Goal: Task Accomplishment & Management: Manage account settings

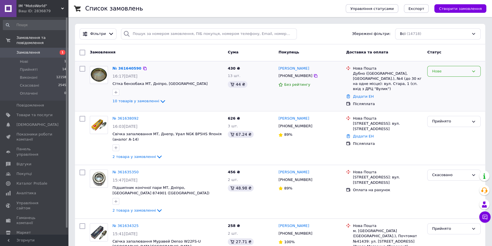
click at [452, 72] on div "Нове" at bounding box center [450, 71] width 37 height 6
click at [450, 82] on li "Прийнято" at bounding box center [454, 83] width 53 height 11
click at [426, 30] on div "Всі (14718)" at bounding box center [438, 33] width 86 height 11
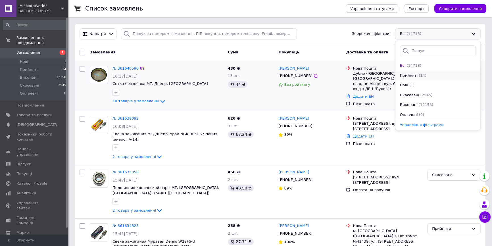
click at [419, 75] on span "(14)" at bounding box center [423, 75] width 8 height 4
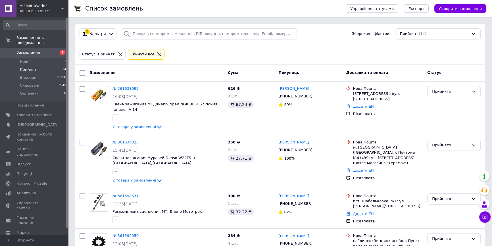
scroll to position [342, 0]
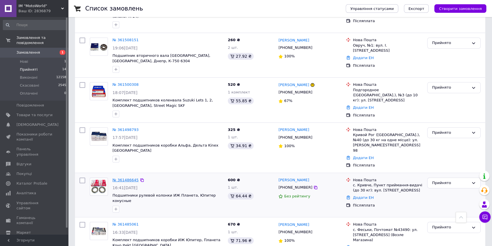
click at [131, 178] on link "№ 361486645" at bounding box center [126, 180] width 26 height 4
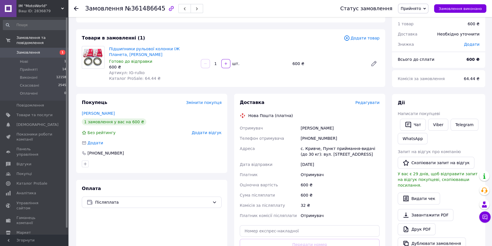
scroll to position [51, 0]
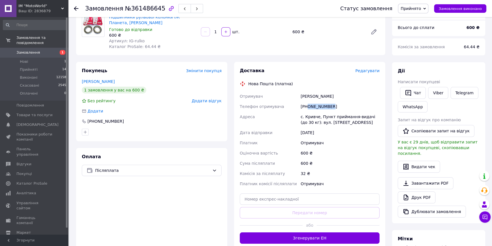
drag, startPoint x: 336, startPoint y: 106, endPoint x: 308, endPoint y: 106, distance: 28.1
click at [308, 106] on div "[PHONE_NUMBER]" at bounding box center [339, 106] width 81 height 10
copy div "0991462649"
drag, startPoint x: 327, startPoint y: 97, endPoint x: 304, endPoint y: 96, distance: 22.7
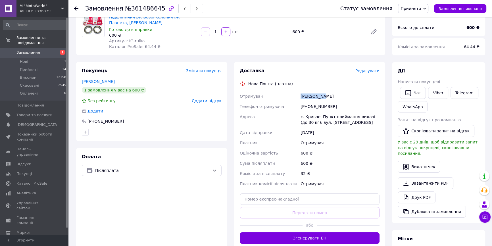
click at [298, 96] on div "Отримувач Богач Іван Телефон отримувача +380991462649 Адреса с. Кривче, Пункт п…" at bounding box center [310, 140] width 142 height 98
drag, startPoint x: 304, startPoint y: 96, endPoint x: 315, endPoint y: 99, distance: 11.4
click at [315, 99] on div "Богач Іван" at bounding box center [339, 96] width 81 height 10
drag, startPoint x: 333, startPoint y: 93, endPoint x: 299, endPoint y: 97, distance: 34.0
click at [290, 99] on div "Отримувач Богач Іван Телефон отримувача +380991462649 Адреса с. Кривче, Пункт п…" at bounding box center [310, 140] width 142 height 98
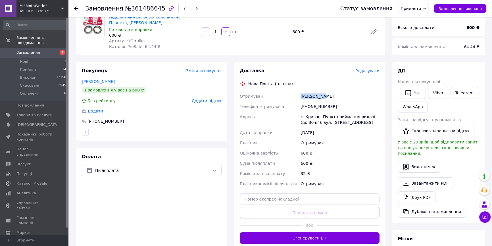
copy div "Отримувач Богач Іван"
drag, startPoint x: 304, startPoint y: 115, endPoint x: 317, endPoint y: 117, distance: 13.2
click at [317, 117] on div "с. Кривче, Пункт приймання-видачі (до 30 кг): вул. [STREET_ADDRESS]" at bounding box center [339, 120] width 81 height 16
copy div "Кривче"
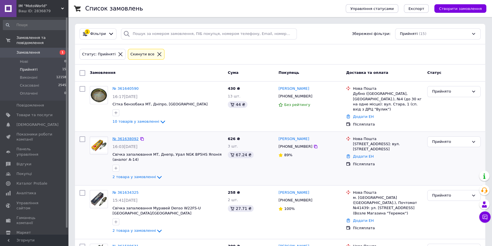
click at [134, 137] on link "№ 361638092" at bounding box center [126, 139] width 26 height 4
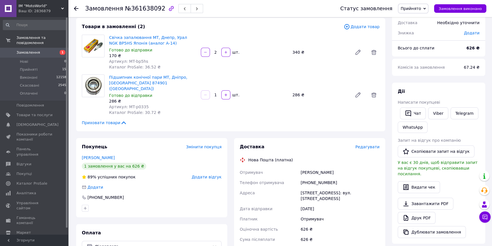
scroll to position [77, 0]
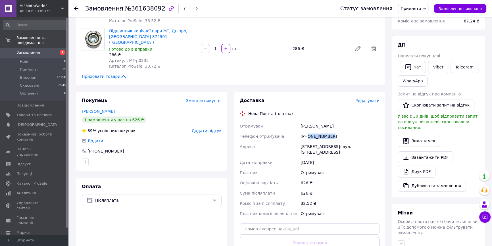
drag, startPoint x: 333, startPoint y: 129, endPoint x: 308, endPoint y: 130, distance: 24.4
click at [308, 131] on div "[PHONE_NUMBER]" at bounding box center [339, 136] width 81 height 10
copy div "0509639016"
drag, startPoint x: 341, startPoint y: 118, endPoint x: 296, endPoint y: 122, distance: 45.3
click at [293, 122] on div "Отримувач Поцко Юрій Телефон отримувача +380509639016 Адреса Свалява, №1: вул. …" at bounding box center [310, 170] width 142 height 98
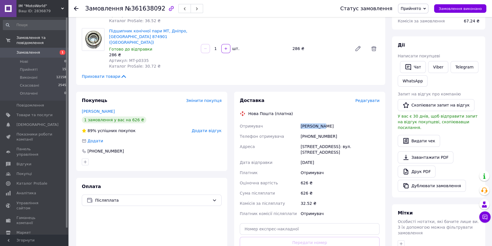
copy div "Отримувач Поцко Юрій"
drag, startPoint x: 301, startPoint y: 140, endPoint x: 315, endPoint y: 141, distance: 13.9
click at [315, 141] on div "[STREET_ADDRESS]: вул. [STREET_ADDRESS]" at bounding box center [339, 149] width 81 height 16
copy div "Свалява"
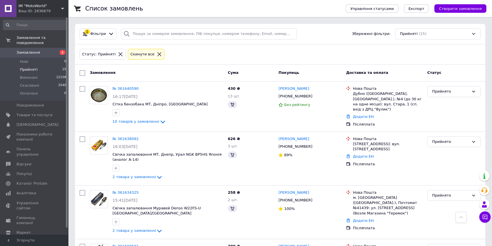
scroll to position [476, 0]
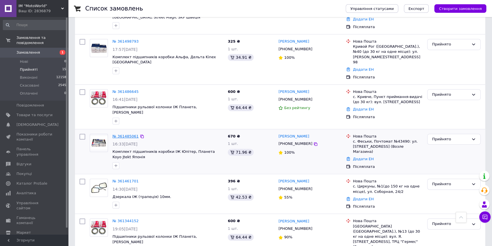
click at [133, 134] on link "№ 361485061" at bounding box center [126, 136] width 26 height 4
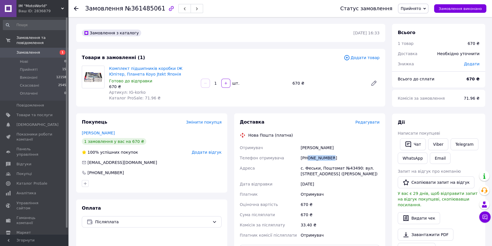
drag, startPoint x: 334, startPoint y: 155, endPoint x: 308, endPoint y: 156, distance: 26.5
click at [308, 156] on div "[PHONE_NUMBER]" at bounding box center [339, 158] width 81 height 10
copy div "0508459042"
drag, startPoint x: 332, startPoint y: 147, endPoint x: 301, endPoint y: 146, distance: 30.7
click at [301, 146] on div "Вакуленко Владимир" at bounding box center [339, 148] width 81 height 10
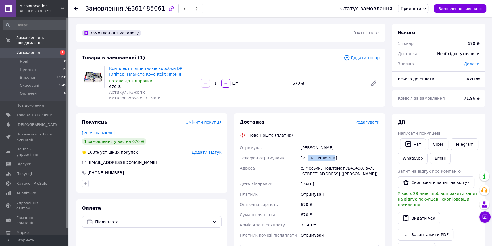
copy div "Вакуленко Владимир"
drag, startPoint x: 305, startPoint y: 167, endPoint x: 317, endPoint y: 170, distance: 11.9
click at [317, 170] on div "с. Феськи, Поштомат №43490: вул. Харківська, 1А (Біля Магазину)" at bounding box center [339, 171] width 81 height 16
copy div "Феськи"
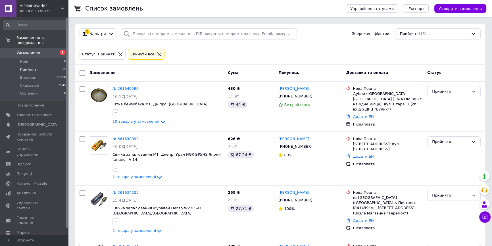
scroll to position [302, 0]
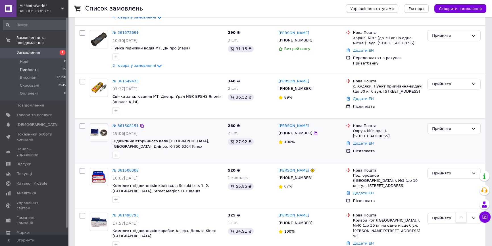
click at [125, 123] on div "№ 361508151" at bounding box center [125, 126] width 27 height 7
click at [125, 124] on link "№ 361508151" at bounding box center [126, 126] width 26 height 4
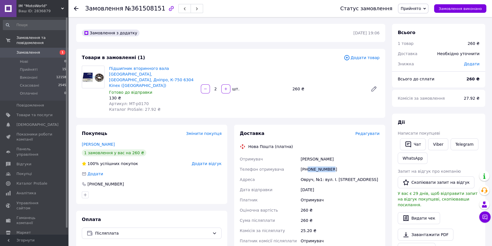
drag, startPoint x: 335, startPoint y: 156, endPoint x: 308, endPoint y: 158, distance: 27.3
click at [308, 164] on div "[PHONE_NUMBER]" at bounding box center [339, 169] width 81 height 10
drag, startPoint x: 330, startPoint y: 145, endPoint x: 293, endPoint y: 148, distance: 37.6
click at [293, 154] on div "Отримувач Гошко Петро Телефон отримувача +380938004632 Адреса Овруч, №1: вул. І…" at bounding box center [310, 200] width 142 height 92
drag, startPoint x: 300, startPoint y: 168, endPoint x: 311, endPoint y: 168, distance: 11.6
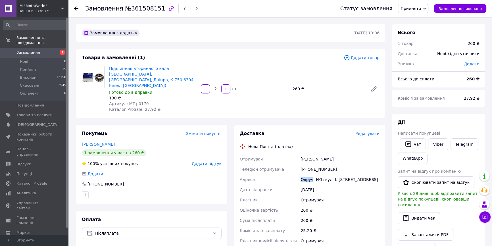
click at [311, 174] on div "Овруч, №1: вул. І. [STREET_ADDRESS]" at bounding box center [339, 179] width 81 height 10
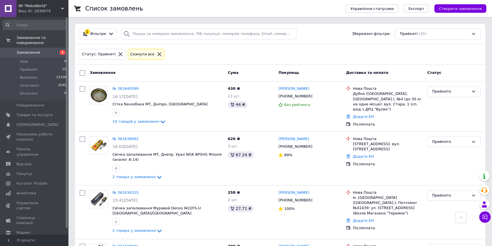
scroll to position [524, 0]
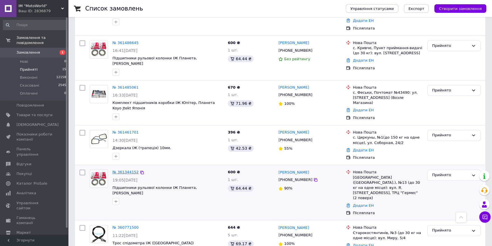
click at [133, 170] on link "№ 361344152" at bounding box center [126, 172] width 26 height 4
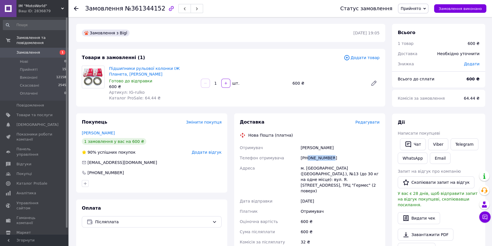
drag, startPoint x: 336, startPoint y: 158, endPoint x: 309, endPoint y: 157, distance: 27.0
click at [309, 157] on div "[PHONE_NUMBER]" at bounding box center [339, 158] width 81 height 10
drag, startPoint x: 347, startPoint y: 148, endPoint x: 292, endPoint y: 149, distance: 54.3
click at [292, 149] on div "Отримувач Демьяненко Григорий Телефон отримувача +380965399816 Адреса м. Біла Ц…" at bounding box center [310, 200] width 142 height 115
drag, startPoint x: 306, startPoint y: 167, endPoint x: 327, endPoint y: 168, distance: 21.0
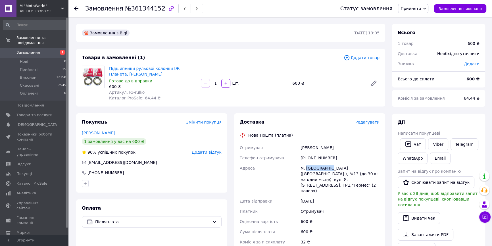
click at [327, 168] on div "м. Біла Церква (Київська обл.), №13 (до 30 кг на одне місце): вул. Я. Мудрого, …" at bounding box center [339, 179] width 81 height 33
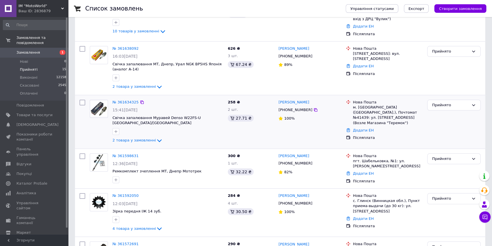
scroll to position [103, 0]
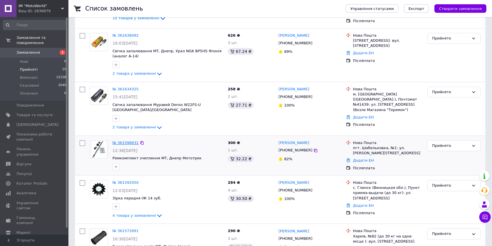
click at [130, 141] on link "№ 361598631" at bounding box center [126, 143] width 26 height 4
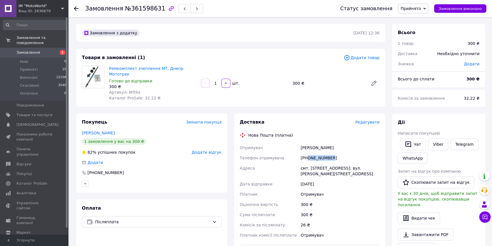
drag, startPoint x: 338, startPoint y: 148, endPoint x: 307, endPoint y: 153, distance: 31.3
click at [307, 153] on div "[PHONE_NUMBER]" at bounding box center [339, 158] width 81 height 10
drag, startPoint x: 341, startPoint y: 141, endPoint x: 300, endPoint y: 140, distance: 41.2
click at [293, 143] on div "Отримувач Шевчук Галина Телефон отримувача +380661693816 Адреса смт. Шабельківк…" at bounding box center [310, 192] width 142 height 98
drag, startPoint x: 310, startPoint y: 162, endPoint x: 332, endPoint y: 162, distance: 22.7
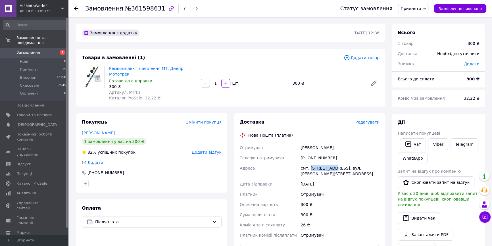
click at [332, 163] on div "смт. Шабельківка, №1: вул. Данила Мурашка, 89" at bounding box center [339, 171] width 81 height 16
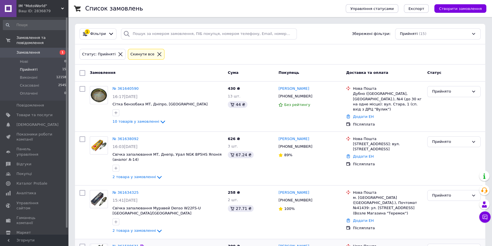
scroll to position [103, 0]
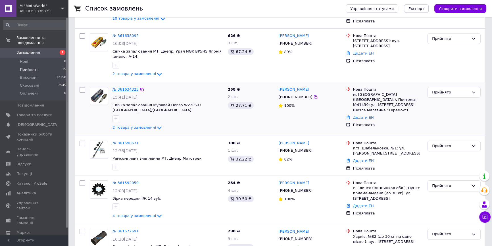
click at [127, 88] on link "№ 361634325" at bounding box center [126, 89] width 26 height 4
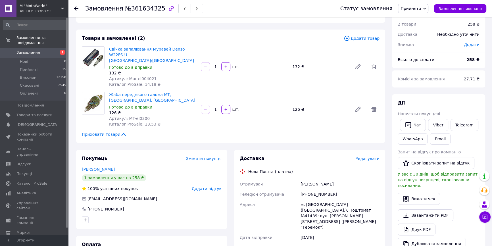
scroll to position [51, 0]
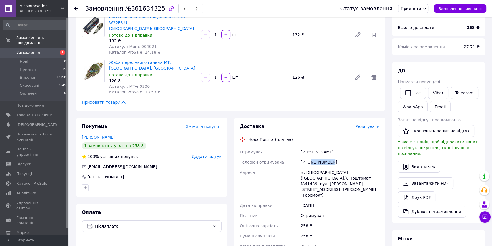
drag, startPoint x: 332, startPoint y: 152, endPoint x: 309, endPoint y: 151, distance: 23.6
click at [309, 157] on div "[PHONE_NUMBER]" at bounding box center [339, 162] width 81 height 10
drag, startPoint x: 307, startPoint y: 150, endPoint x: 329, endPoint y: 151, distance: 22.2
click at [329, 157] on div "[PHONE_NUMBER]" at bounding box center [339, 162] width 81 height 10
drag, startPoint x: 323, startPoint y: 142, endPoint x: 293, endPoint y: 140, distance: 30.7
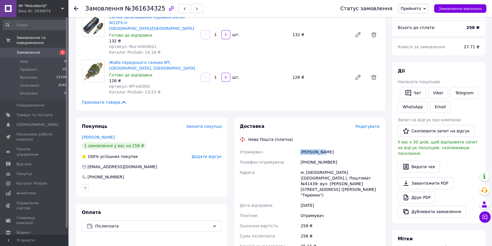
click at [293, 147] on div "Отримувач Нежид Анна Телефон отримувача +380667714490 Адреса м. Люботин (Харків…" at bounding box center [310, 204] width 142 height 115
drag, startPoint x: 305, startPoint y: 160, endPoint x: 322, endPoint y: 160, distance: 16.2
click at [322, 167] on div "м. Люботин (Харківська обл.), Поштомат №41439: вул. Травнева, 16А (Біля Магазин…" at bounding box center [339, 183] width 81 height 33
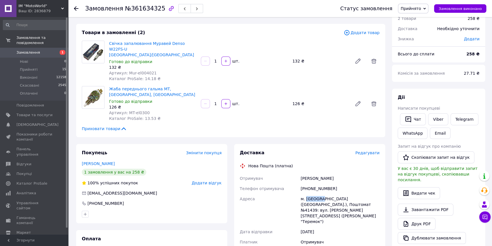
scroll to position [0, 0]
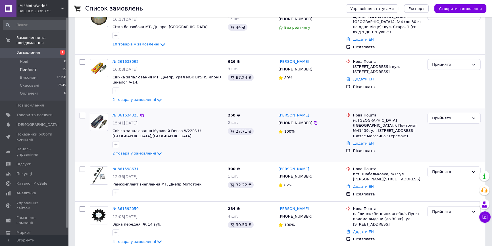
scroll to position [103, 0]
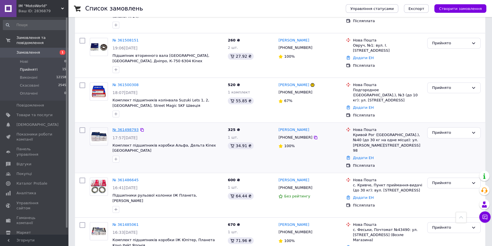
click at [128, 128] on link "№ 361498793" at bounding box center [126, 130] width 26 height 4
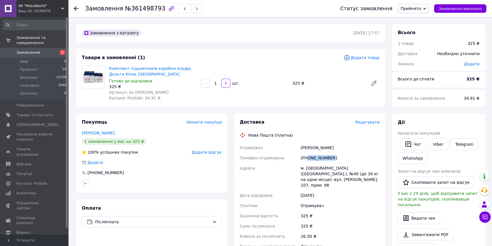
drag, startPoint x: 320, startPoint y: 159, endPoint x: 308, endPoint y: 157, distance: 11.4
click at [308, 157] on div "[PHONE_NUMBER]" at bounding box center [339, 158] width 81 height 10
drag, startPoint x: 322, startPoint y: 147, endPoint x: 296, endPoint y: 147, distance: 26.4
click at [294, 147] on div "Отримувач Никишин Михаил Телефон отримувача +380962714320 Адреса м. Кривий Ріг …" at bounding box center [310, 197] width 142 height 109
drag, startPoint x: 306, startPoint y: 166, endPoint x: 324, endPoint y: 168, distance: 18.3
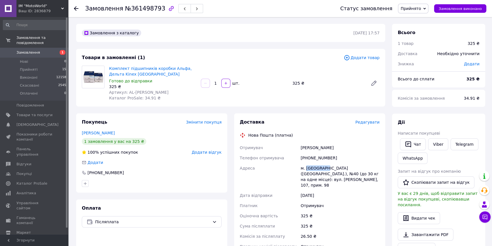
click at [324, 168] on div "м. Кривий Ріг (Дніпропетровська обл.), №40 (до 30 кг на одне місце): вул. Сергі…" at bounding box center [339, 176] width 81 height 27
drag, startPoint x: 324, startPoint y: 168, endPoint x: 306, endPoint y: 167, distance: 18.2
click at [306, 167] on div "м. Кривий Ріг (Дніпропетровська обл.), №40 (до 30 кг на одне місце): вул. Сергі…" at bounding box center [339, 176] width 81 height 27
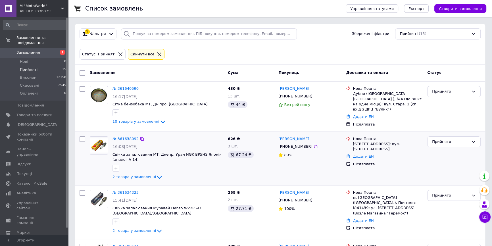
scroll to position [524, 0]
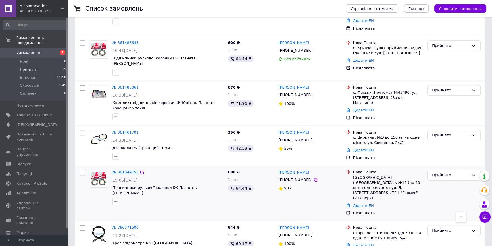
click at [120, 170] on link "№ 361344152" at bounding box center [126, 172] width 26 height 4
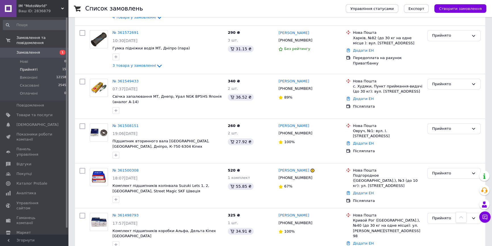
scroll to position [431, 0]
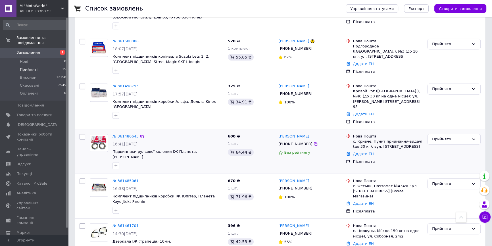
click at [132, 134] on link "№ 361486645" at bounding box center [126, 136] width 26 height 4
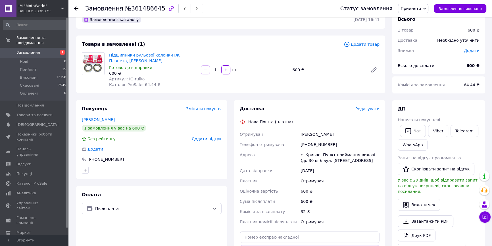
scroll to position [161, 0]
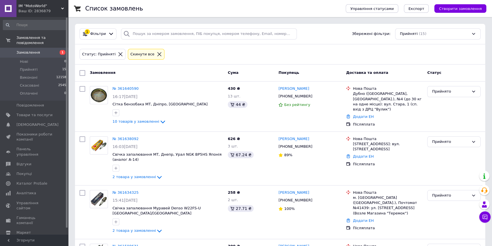
scroll to position [524, 0]
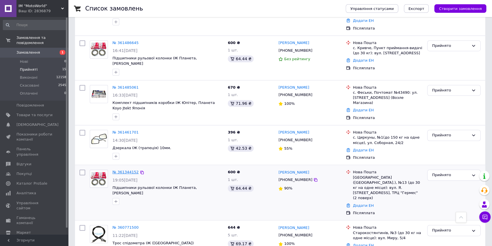
click at [116, 170] on link "№ 361344152" at bounding box center [126, 172] width 26 height 4
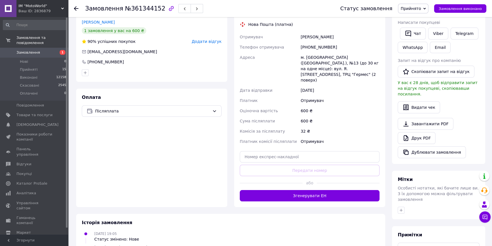
scroll to position [109, 0]
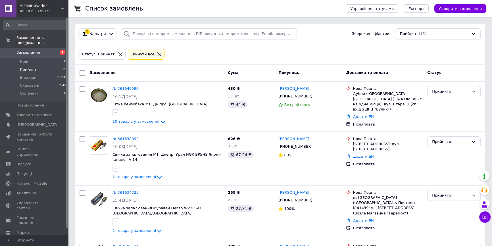
scroll to position [471, 0]
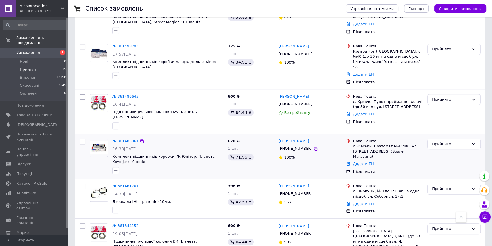
click at [114, 139] on link "№ 361485061" at bounding box center [126, 141] width 26 height 4
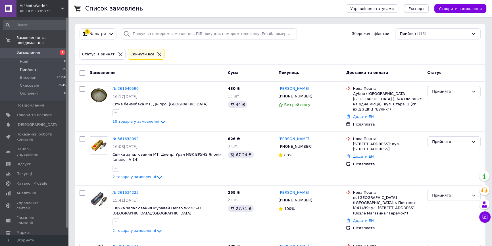
scroll to position [386, 0]
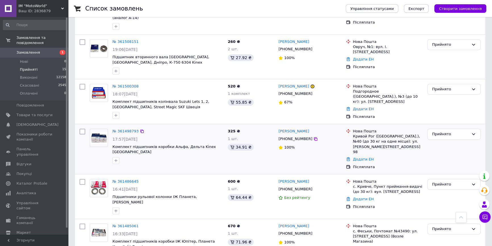
click at [129, 128] on div "№ 361498793" at bounding box center [125, 131] width 27 height 7
click at [129, 129] on link "№ 361498793" at bounding box center [126, 131] width 26 height 4
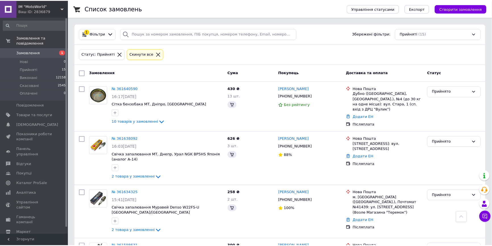
scroll to position [297, 0]
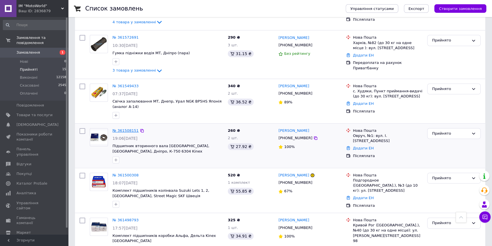
click at [131, 128] on link "№ 361508151" at bounding box center [126, 130] width 26 height 4
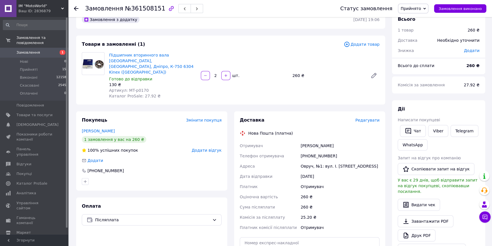
scroll to position [161, 0]
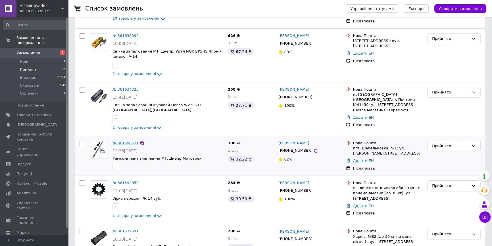
click at [128, 141] on link "№ 361598631" at bounding box center [126, 143] width 26 height 4
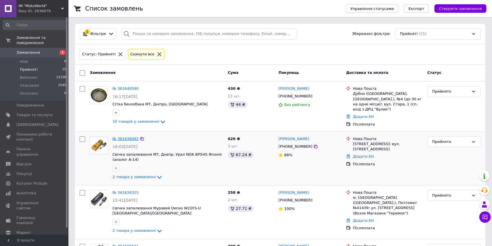
click at [129, 137] on link "№ 361638092" at bounding box center [126, 139] width 26 height 4
click at [132, 190] on link "№ 361634325" at bounding box center [126, 192] width 26 height 4
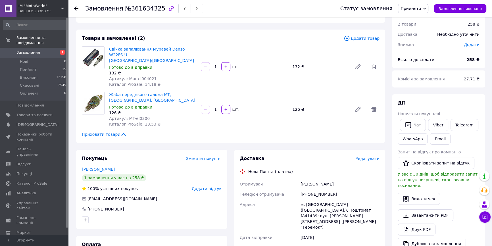
scroll to position [77, 0]
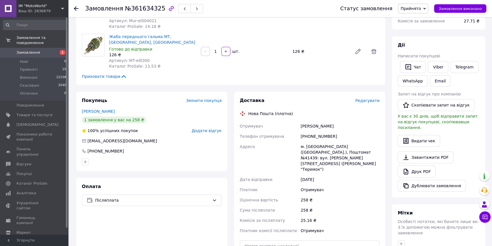
click at [44, 48] on link "Замовлення 1" at bounding box center [35, 53] width 70 height 10
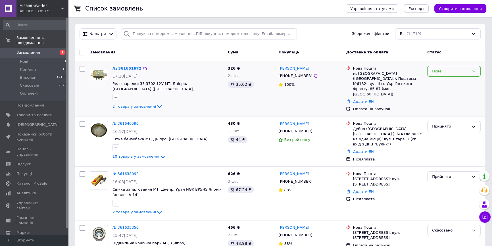
click at [452, 74] on div "Нове" at bounding box center [453, 71] width 53 height 11
click at [451, 82] on li "Прийнято" at bounding box center [454, 83] width 53 height 11
click at [428, 35] on div "Всі (14719)" at bounding box center [438, 33] width 86 height 11
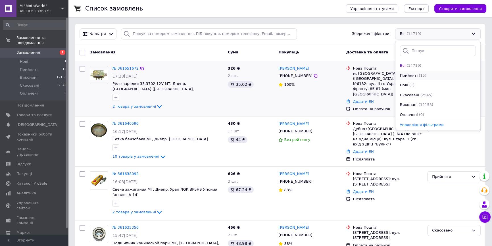
click at [430, 75] on div "Прийняті (15)" at bounding box center [437, 75] width 77 height 5
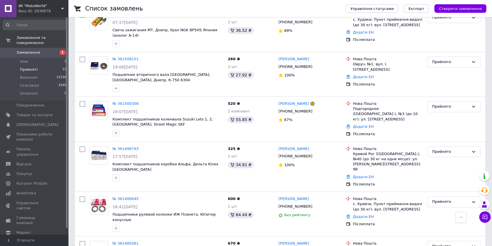
scroll to position [344, 0]
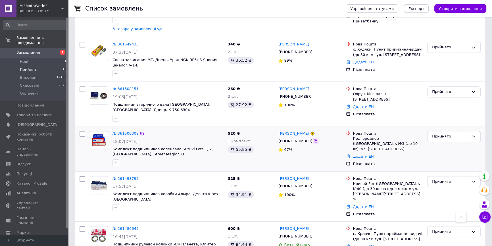
click at [313, 139] on icon at bounding box center [315, 141] width 5 height 5
click at [120, 131] on link "№ 361500308" at bounding box center [126, 133] width 26 height 4
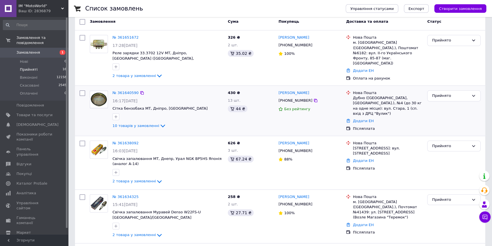
scroll to position [51, 0]
